Goal: Task Accomplishment & Management: Use online tool/utility

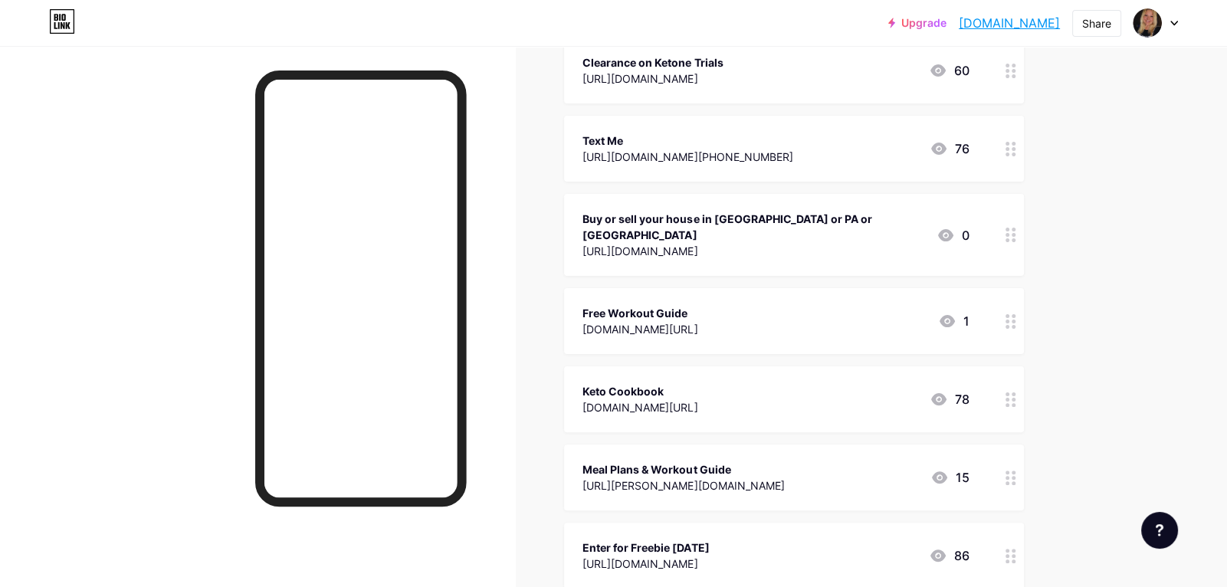
scroll to position [517, 0]
click at [1008, 392] on icon at bounding box center [1010, 399] width 11 height 15
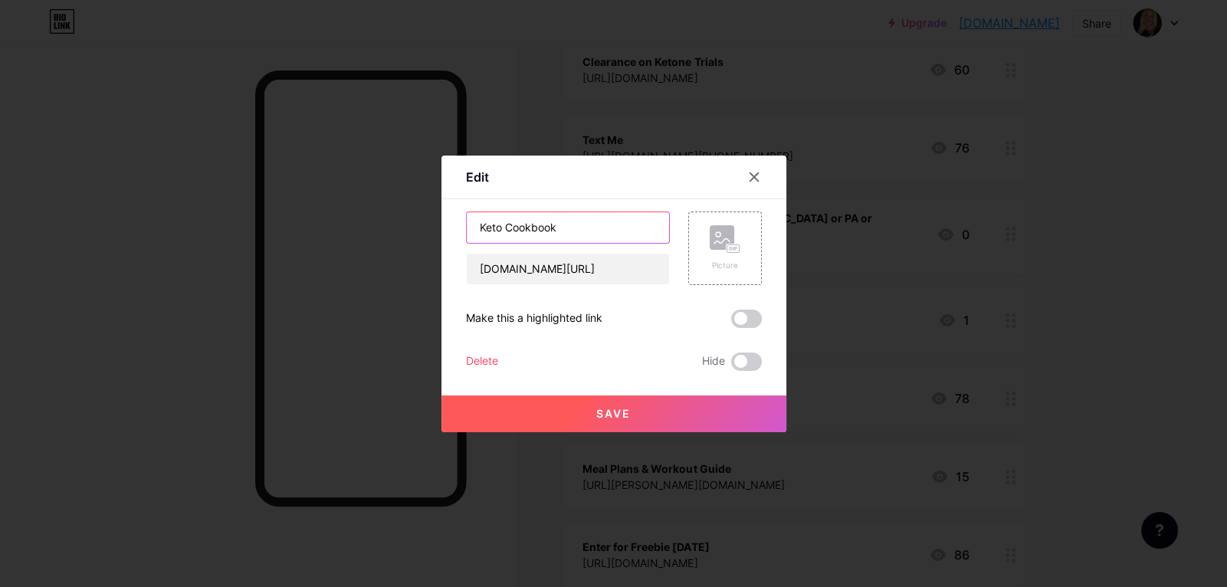
click at [480, 225] on input "Keto Cookbook" at bounding box center [568, 227] width 202 height 31
click at [552, 225] on input "7 Day Keto Cookbook" at bounding box center [568, 227] width 202 height 31
type input "7 Day Keto Guide"
drag, startPoint x: 639, startPoint y: 270, endPoint x: 470, endPoint y: 264, distance: 168.7
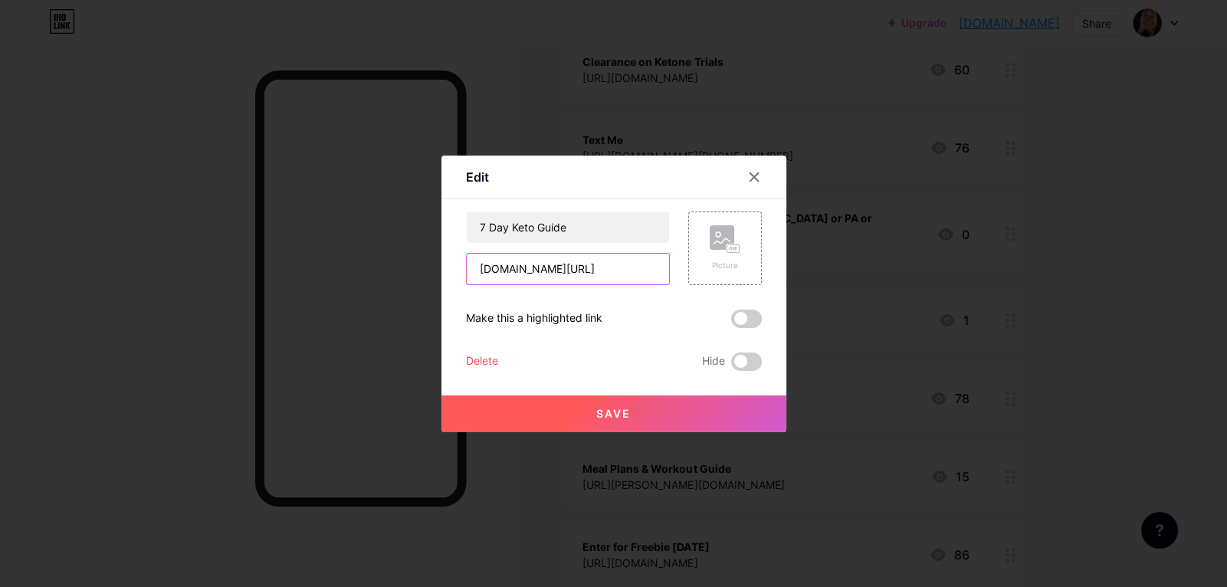
click at [470, 264] on input "[DOMAIN_NAME][URL]" at bounding box center [568, 269] width 202 height 31
paste input "[URL][DOMAIN_NAME]"
type input "[URL][DOMAIN_NAME]"
click at [599, 411] on span "Save" at bounding box center [613, 413] width 34 height 13
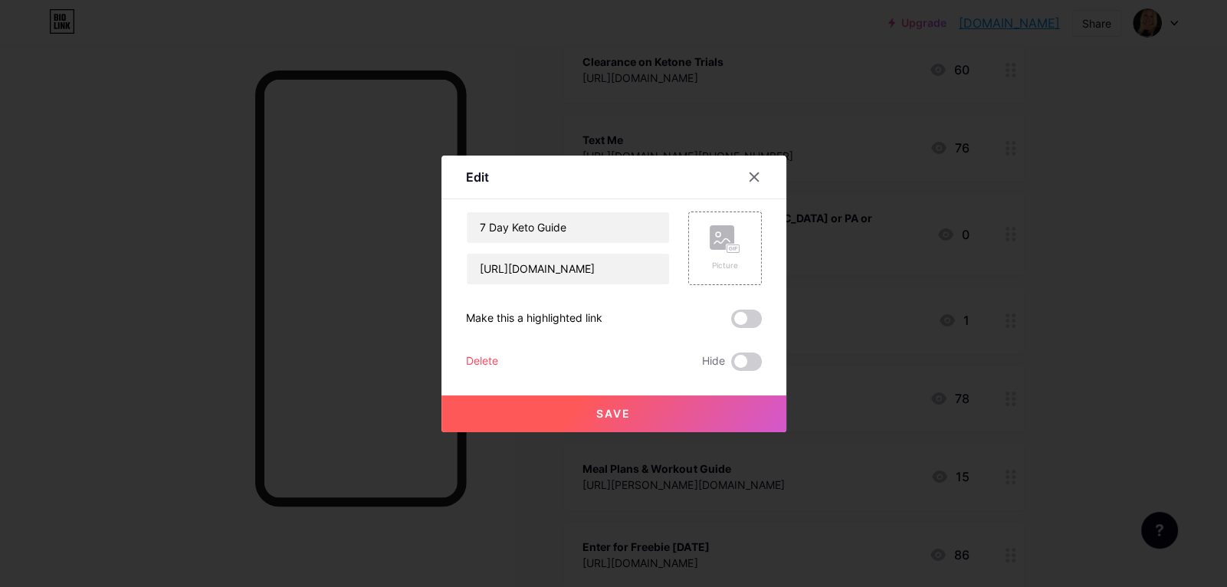
scroll to position [0, 0]
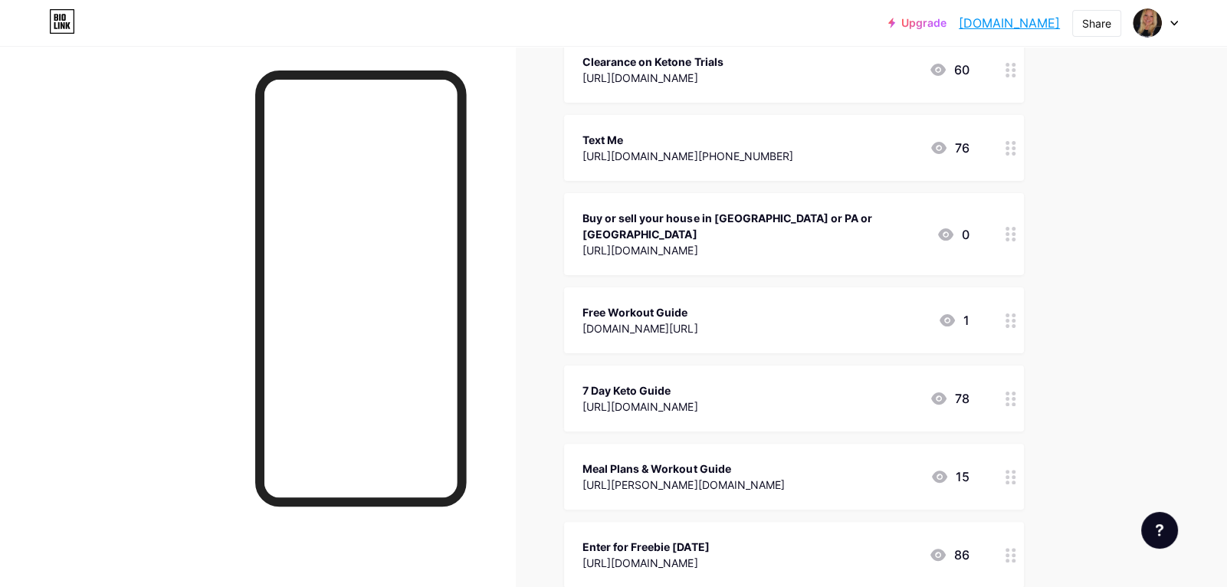
click at [1005, 313] on icon at bounding box center [1010, 320] width 11 height 15
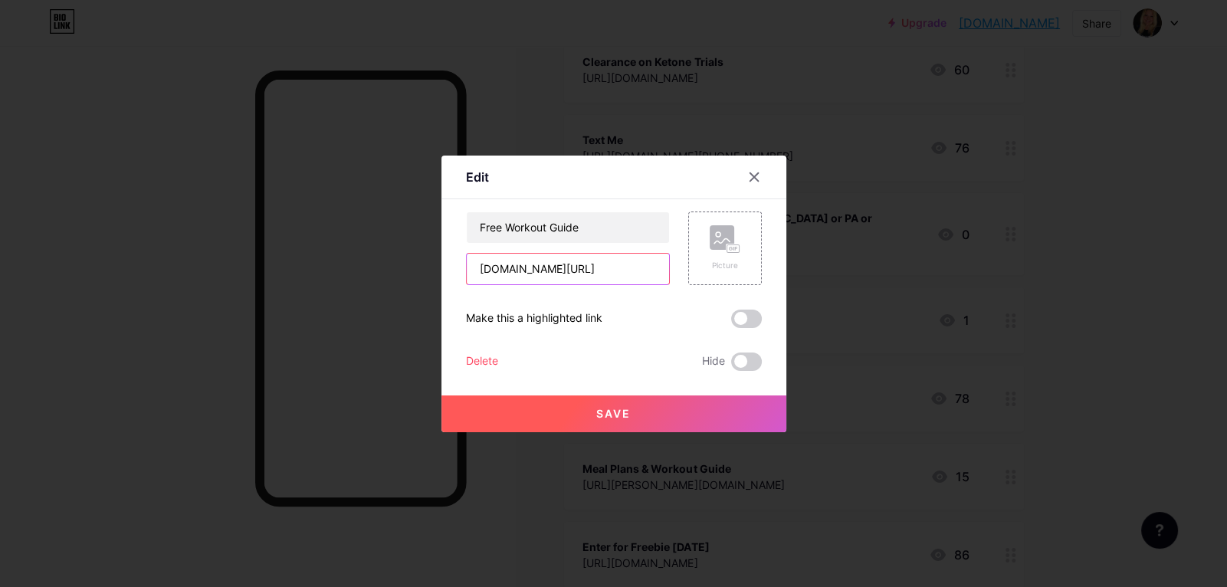
click at [646, 261] on input "[DOMAIN_NAME][URL]" at bounding box center [568, 269] width 202 height 31
paste input "[URL][DOMAIN_NAME]"
type input "[URL][DOMAIN_NAME]"
click at [671, 423] on button "Save" at bounding box center [613, 413] width 345 height 37
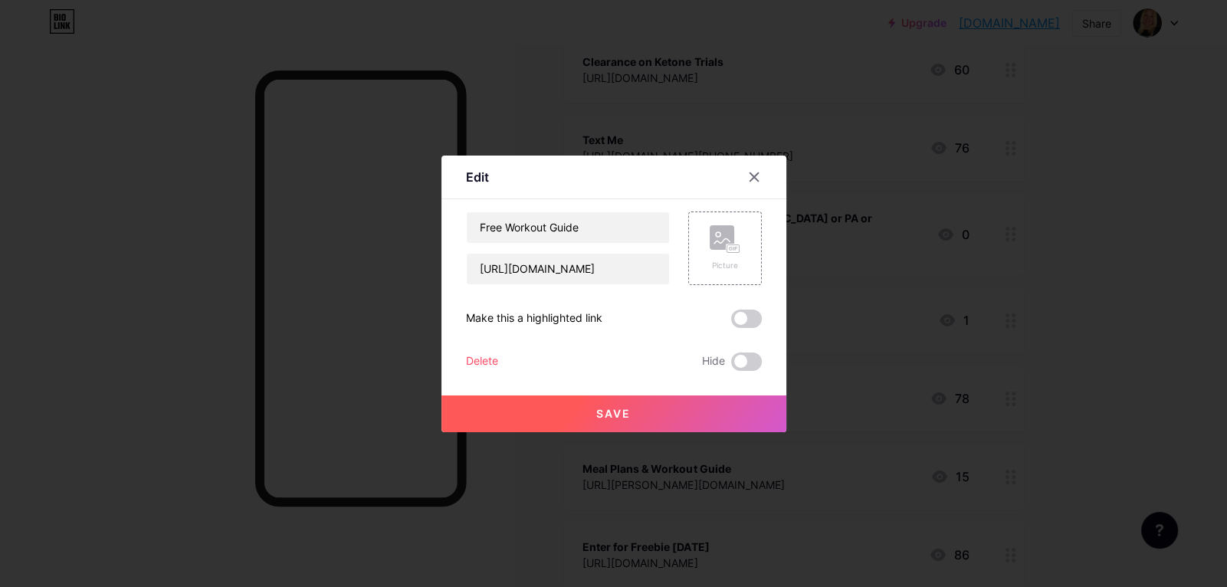
scroll to position [0, 0]
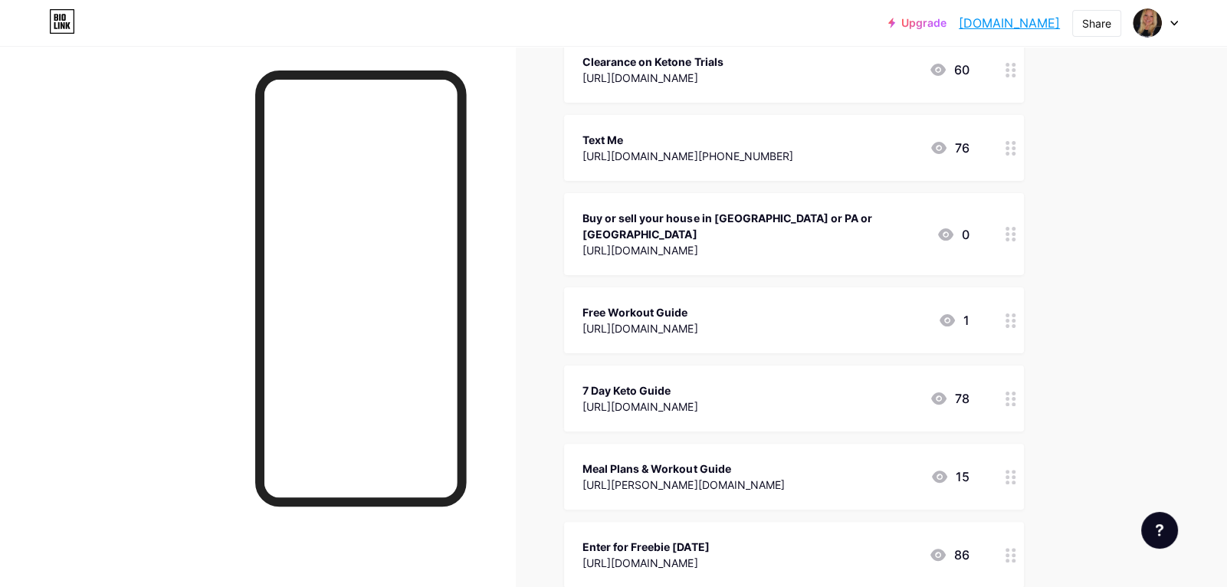
click at [1008, 319] on circle at bounding box center [1007, 321] width 4 height 4
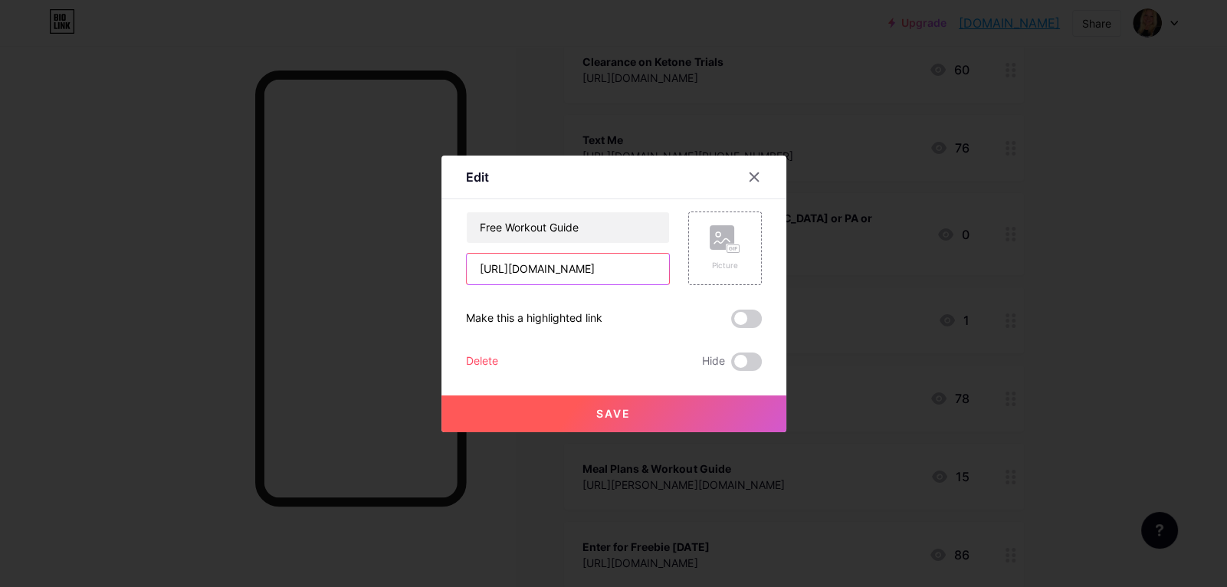
click at [539, 266] on input "[URL][DOMAIN_NAME]" at bounding box center [568, 269] width 202 height 31
paste input "[DOMAIN_NAME][URL]"
type input "[URL][DOMAIN_NAME]"
click at [555, 410] on button "Save" at bounding box center [613, 413] width 345 height 37
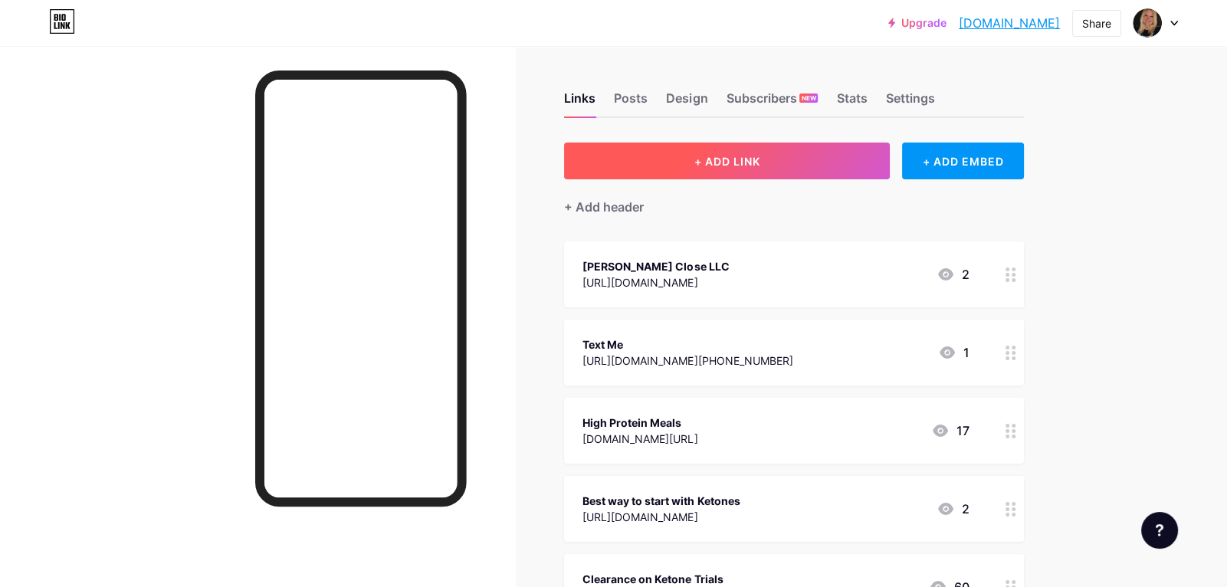
click at [755, 160] on span "+ ADD LINK" at bounding box center [727, 161] width 66 height 13
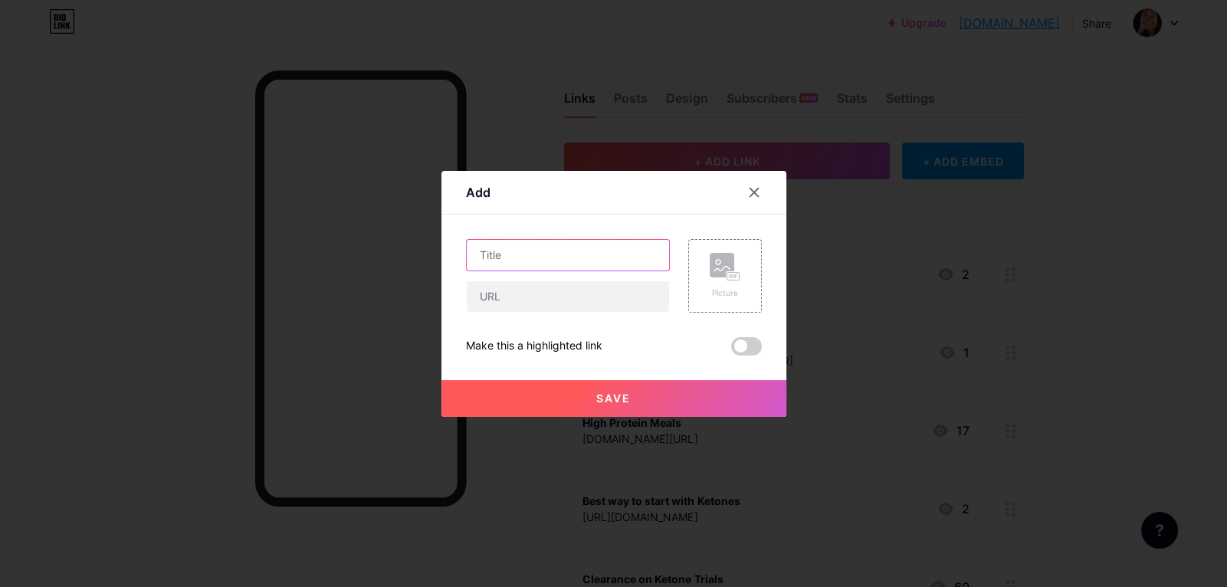
click at [653, 257] on input "text" at bounding box center [568, 255] width 202 height 31
type input "What do I do?"
click at [647, 293] on input "text" at bounding box center [568, 296] width 202 height 31
paste input "[URL][DOMAIN_NAME]"
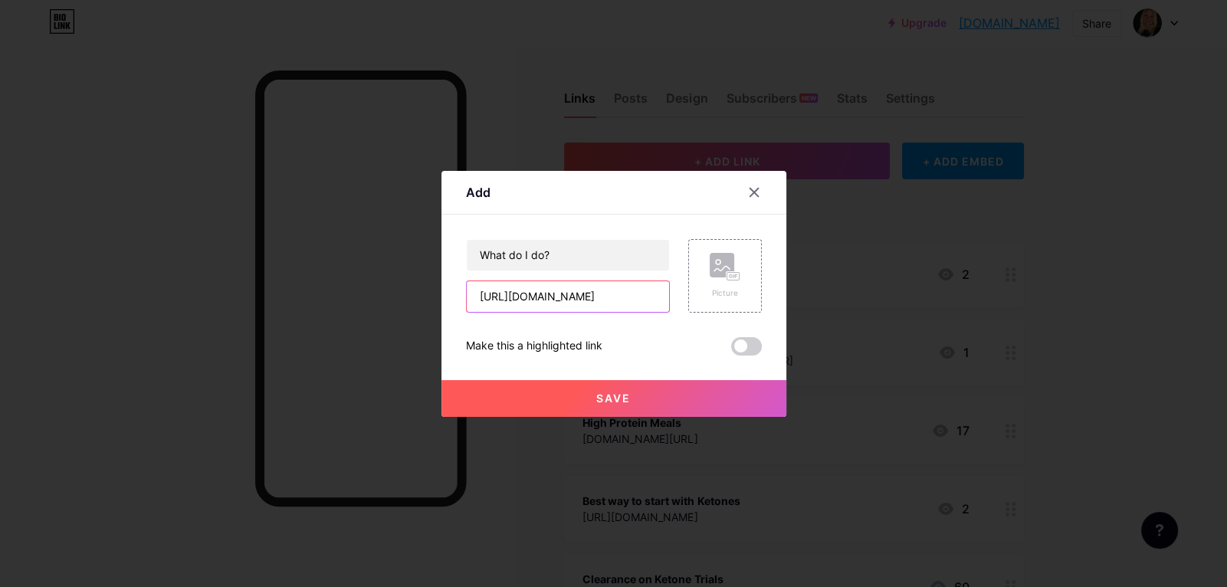
type input "[URL][DOMAIN_NAME]"
click at [604, 398] on span "Save" at bounding box center [613, 398] width 34 height 13
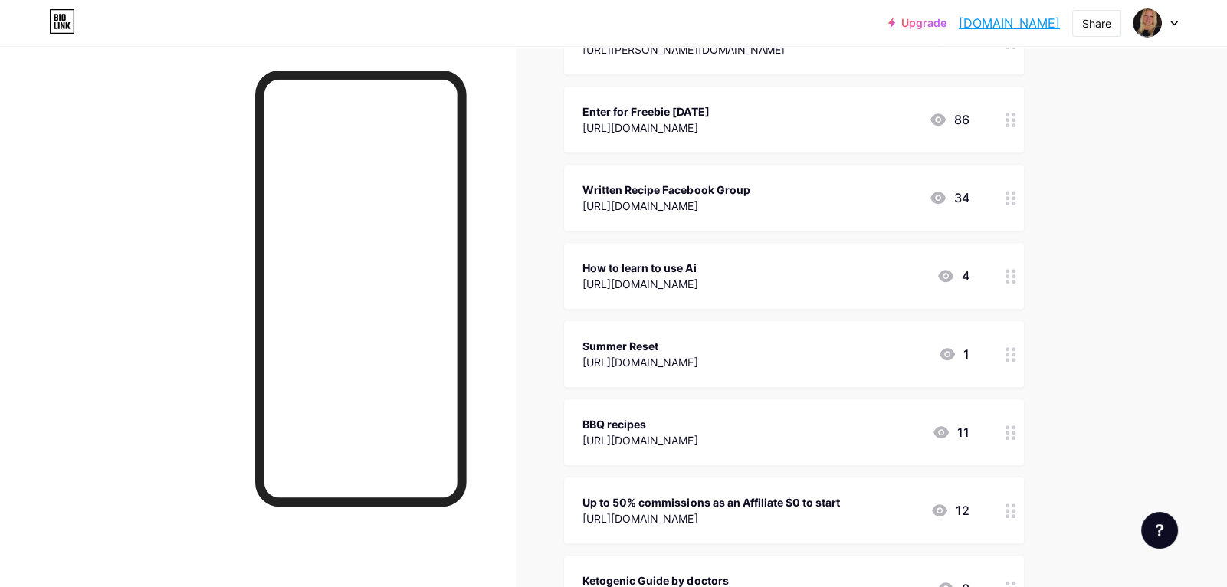
scroll to position [1031, 0]
